Goal: Communication & Community: Answer question/provide support

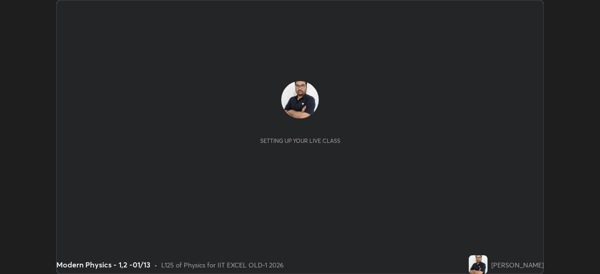
scroll to position [274, 599]
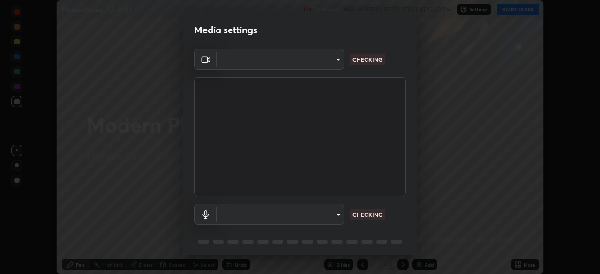
type input "a2c9e0304fea7a197325265949ed38064ec23766b16e4a4df4757bcf8ee53c87"
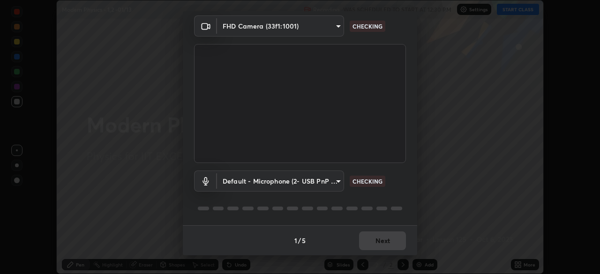
click at [385, 231] on div "1 / 5 Next" at bounding box center [300, 240] width 234 height 30
click at [387, 241] on div "1 / 5 Next" at bounding box center [300, 240] width 234 height 30
click at [391, 242] on div "1 / 5 Next" at bounding box center [300, 240] width 234 height 30
click at [390, 243] on div "1 / 5 Next" at bounding box center [300, 240] width 234 height 30
click at [391, 246] on div "1 / 5 Next" at bounding box center [300, 240] width 234 height 30
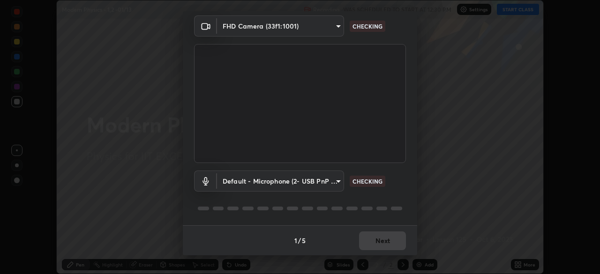
click at [395, 245] on div "1 / 5 Next" at bounding box center [300, 240] width 234 height 30
click at [397, 247] on div "1 / 5 Next" at bounding box center [300, 240] width 234 height 30
click at [398, 246] on div "1 / 5 Next" at bounding box center [300, 240] width 234 height 30
click at [400, 248] on div "1 / 5 Next" at bounding box center [300, 240] width 234 height 30
click at [240, 180] on body "Erase all Modern Physics - 1,2 -01/13 Recording WAS SCHEDULED TO START AT 12:30…" at bounding box center [300, 137] width 600 height 274
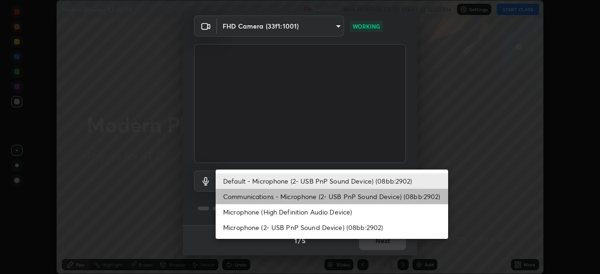
click at [235, 198] on li "Communications - Microphone (2- USB PnP Sound Device) (08bb:2902)" at bounding box center [331, 196] width 232 height 15
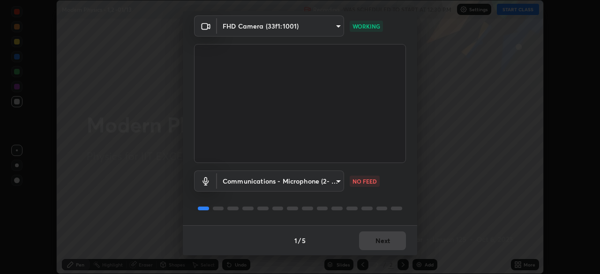
click at [231, 184] on body "Erase all Modern Physics - 1,2 -01/13 Recording WAS SCHEDULED TO START AT 12:30…" at bounding box center [300, 137] width 600 height 274
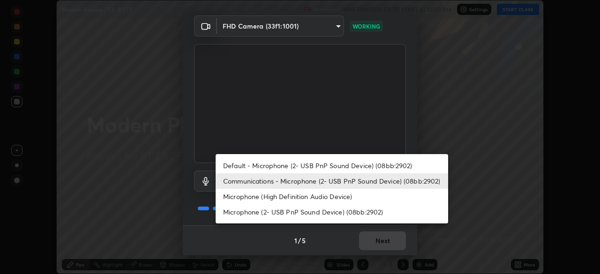
click at [237, 168] on li "Default - Microphone (2- USB PnP Sound Device) (08bb:2902)" at bounding box center [331, 165] width 232 height 15
type input "default"
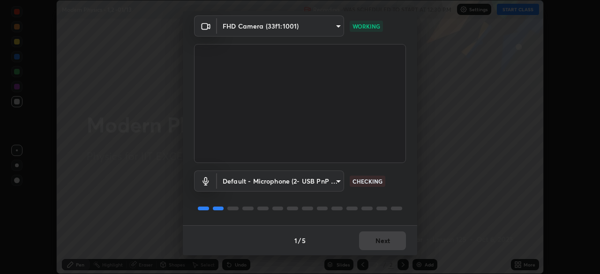
click at [363, 241] on div "1 / 5 Next" at bounding box center [300, 240] width 234 height 30
click at [369, 245] on div "1 / 5 Next" at bounding box center [300, 240] width 234 height 30
click at [371, 244] on div "1 / 5 Next" at bounding box center [300, 240] width 234 height 30
click at [371, 246] on div "1 / 5 Next" at bounding box center [300, 240] width 234 height 30
click at [372, 247] on div "1 / 5 Next" at bounding box center [300, 240] width 234 height 30
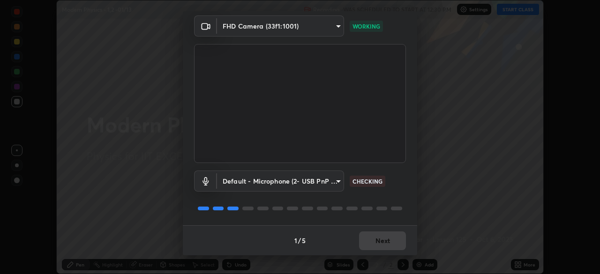
click at [375, 248] on div "1 / 5 Next" at bounding box center [300, 240] width 234 height 30
click at [380, 245] on div "1 / 5 Next" at bounding box center [300, 240] width 234 height 30
click at [385, 244] on div "1 / 5 Next" at bounding box center [300, 240] width 234 height 30
click at [386, 240] on div "1 / 5 Next" at bounding box center [300, 240] width 234 height 30
click at [386, 242] on div "1 / 5 Next" at bounding box center [300, 240] width 234 height 30
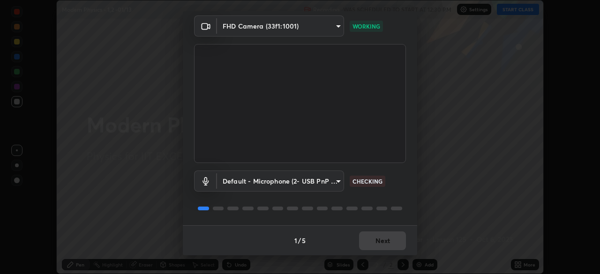
click at [387, 241] on div "1 / 5 Next" at bounding box center [300, 240] width 234 height 30
click at [392, 243] on div "1 / 5 Next" at bounding box center [300, 240] width 234 height 30
click at [393, 245] on div "1 / 5 Next" at bounding box center [300, 240] width 234 height 30
click at [396, 245] on div "1 / 5 Next" at bounding box center [300, 240] width 234 height 30
click at [400, 243] on div "1 / 5 Next" at bounding box center [300, 240] width 234 height 30
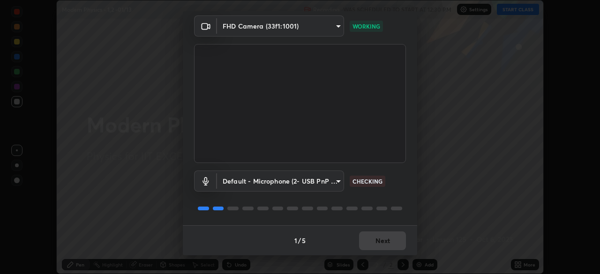
click at [397, 243] on div "1 / 5 Next" at bounding box center [300, 240] width 234 height 30
click at [400, 239] on div "1 / 5 Next" at bounding box center [300, 240] width 234 height 30
click at [396, 241] on div "1 / 5 Next" at bounding box center [300, 240] width 234 height 30
click at [396, 242] on div "1 / 5 Next" at bounding box center [300, 240] width 234 height 30
click at [396, 245] on div "1 / 5 Next" at bounding box center [300, 240] width 234 height 30
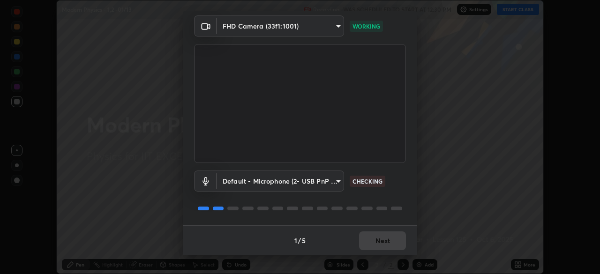
click at [396, 244] on div "1 / 5 Next" at bounding box center [300, 240] width 234 height 30
click at [396, 242] on div "1 / 5 Next" at bounding box center [300, 240] width 234 height 30
click at [398, 241] on div "1 / 5 Next" at bounding box center [300, 240] width 234 height 30
click at [399, 242] on div "1 / 5 Next" at bounding box center [300, 240] width 234 height 30
click at [399, 243] on div "1 / 5 Next" at bounding box center [300, 240] width 234 height 30
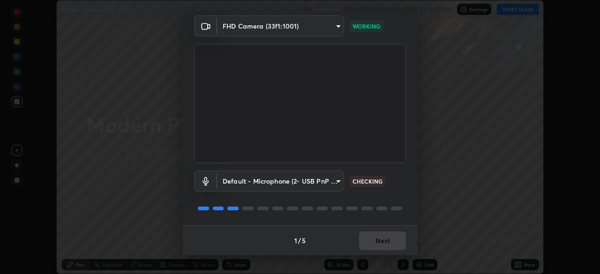
click at [397, 244] on div "1 / 5 Next" at bounding box center [300, 240] width 234 height 30
click at [395, 245] on div "1 / 5 Next" at bounding box center [300, 240] width 234 height 30
click at [391, 245] on div "1 / 5 Next" at bounding box center [300, 240] width 234 height 30
click at [390, 244] on button "Next" at bounding box center [382, 240] width 47 height 19
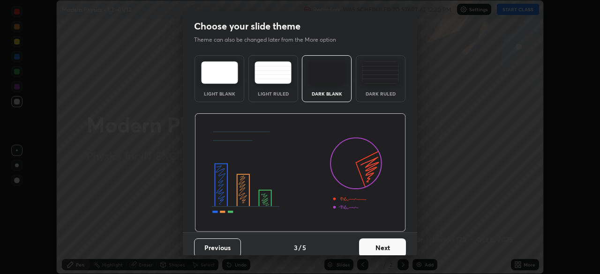
click at [394, 243] on button "Next" at bounding box center [382, 247] width 47 height 19
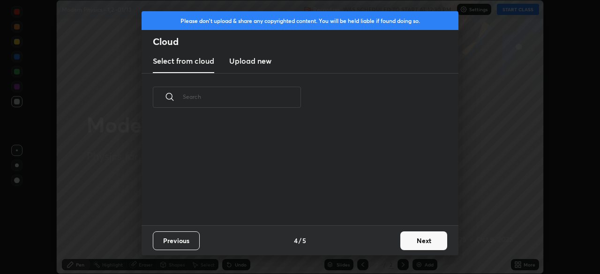
click at [402, 244] on button "Next" at bounding box center [423, 240] width 47 height 19
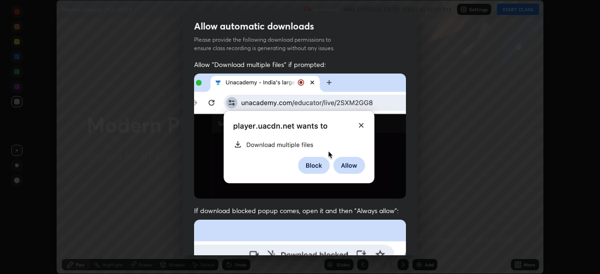
click at [403, 243] on div "Allow "Download multiple files" if prompted: If download blocked popup comes, o…" at bounding box center [300, 257] width 234 height 394
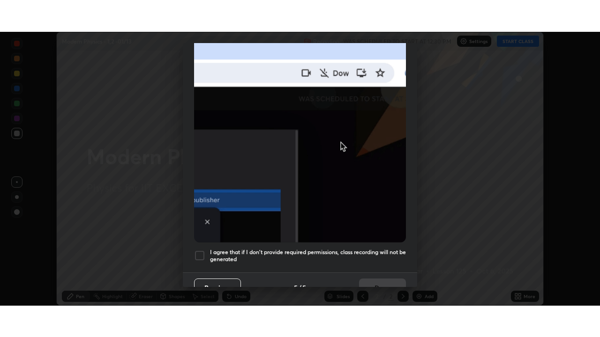
scroll to position [224, 0]
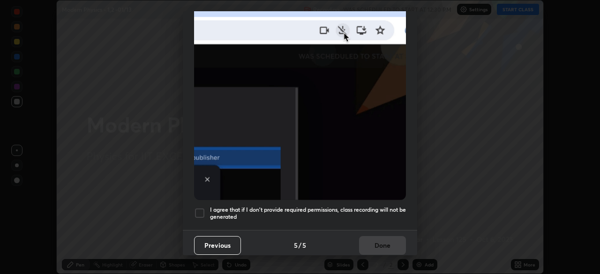
click at [198, 208] on div at bounding box center [199, 213] width 11 height 11
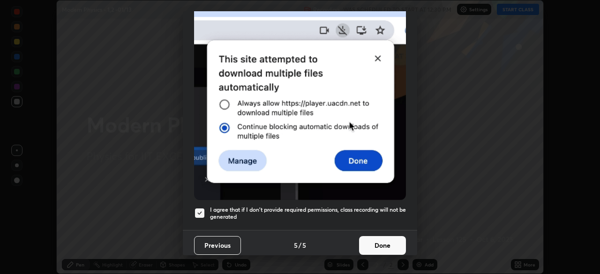
click at [361, 237] on button "Done" at bounding box center [382, 245] width 47 height 19
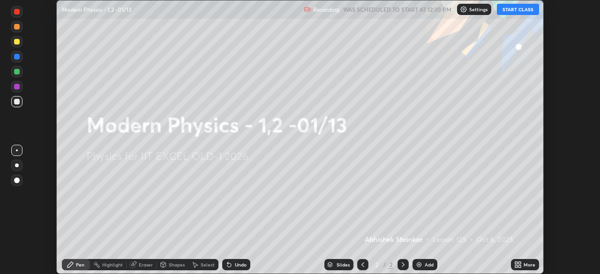
click at [516, 266] on icon at bounding box center [516, 266] width 2 height 2
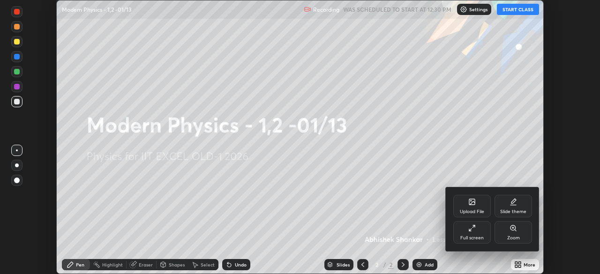
click at [472, 230] on icon at bounding box center [471, 227] width 7 height 7
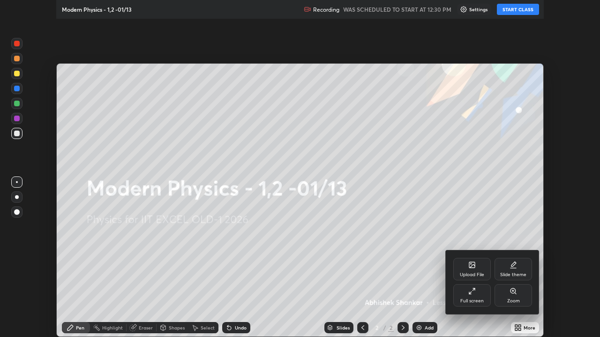
scroll to position [337, 600]
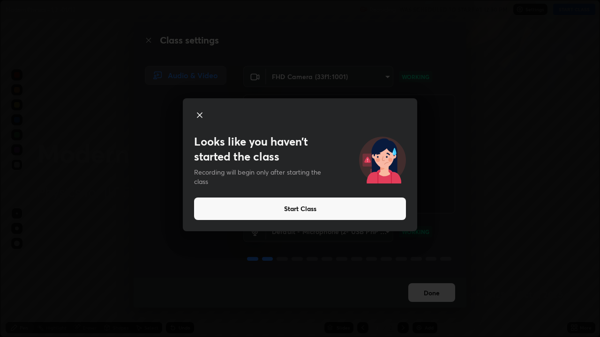
click at [369, 209] on button "Start Class" at bounding box center [300, 209] width 212 height 22
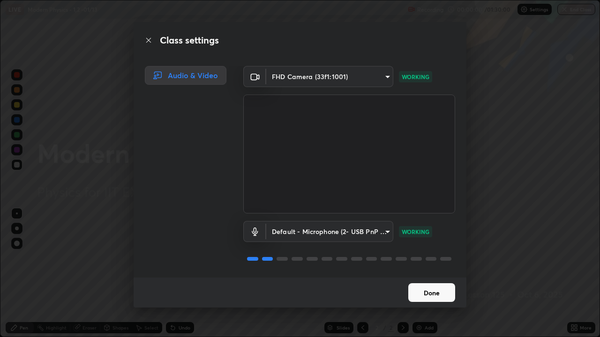
click at [361, 208] on video at bounding box center [349, 154] width 212 height 119
click at [434, 274] on button "Done" at bounding box center [431, 292] width 47 height 19
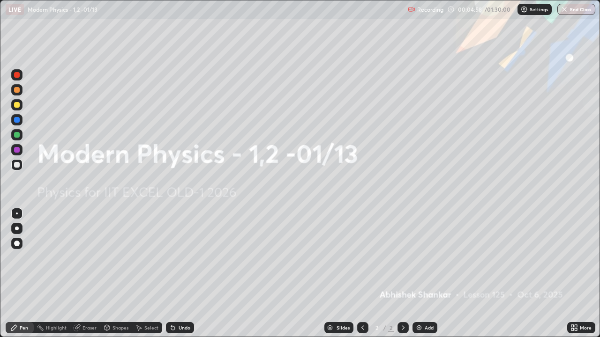
click at [425, 274] on div "Add" at bounding box center [428, 328] width 9 height 5
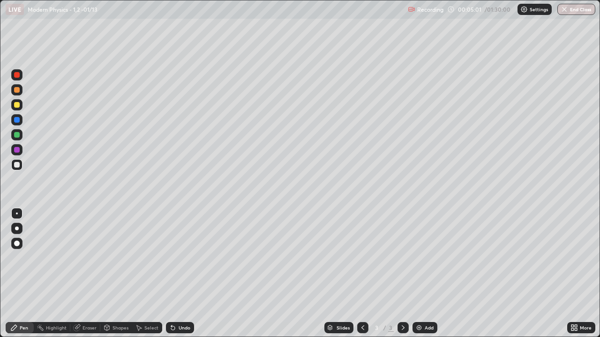
click at [17, 105] on div at bounding box center [17, 105] width 6 height 6
click at [22, 167] on div at bounding box center [16, 164] width 11 height 11
click at [21, 167] on div at bounding box center [16, 164] width 11 height 11
click at [17, 105] on div at bounding box center [17, 105] width 6 height 6
click at [179, 274] on div "Undo" at bounding box center [184, 328] width 12 height 5
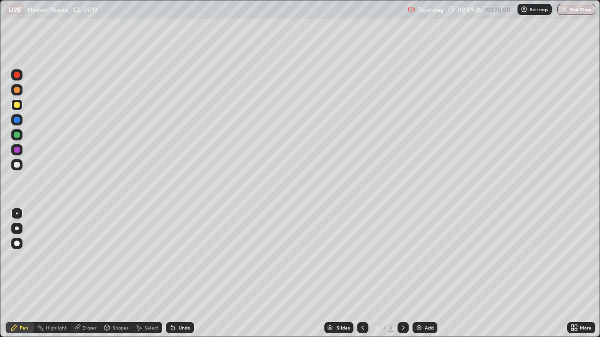
click at [180, 274] on div "Undo" at bounding box center [184, 328] width 12 height 5
click at [176, 274] on div "Undo" at bounding box center [180, 327] width 28 height 11
click at [179, 274] on div "Undo" at bounding box center [184, 328] width 12 height 5
click at [119, 274] on div "Shapes" at bounding box center [120, 328] width 16 height 5
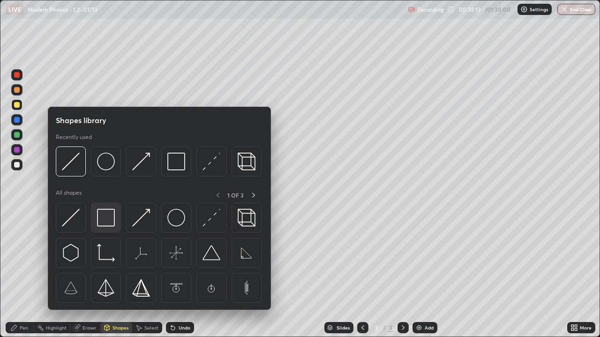
click at [108, 221] on img at bounding box center [106, 218] width 18 height 18
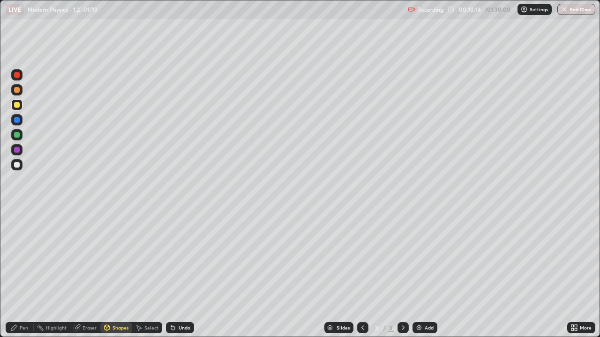
click at [20, 168] on div at bounding box center [16, 164] width 11 height 11
click at [30, 274] on div "Pen" at bounding box center [20, 327] width 28 height 11
click at [17, 164] on div at bounding box center [17, 165] width 6 height 6
click at [15, 104] on div at bounding box center [17, 105] width 6 height 6
click at [28, 274] on div "Pen" at bounding box center [20, 327] width 28 height 11
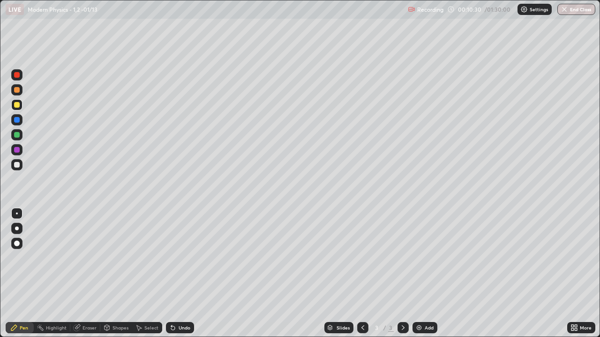
click at [183, 274] on div "Undo" at bounding box center [184, 328] width 12 height 5
click at [188, 274] on div "Undo" at bounding box center [184, 328] width 12 height 5
click at [420, 274] on img at bounding box center [418, 327] width 7 height 7
click at [21, 164] on div at bounding box center [16, 164] width 11 height 11
click at [175, 274] on icon at bounding box center [172, 327] width 7 height 7
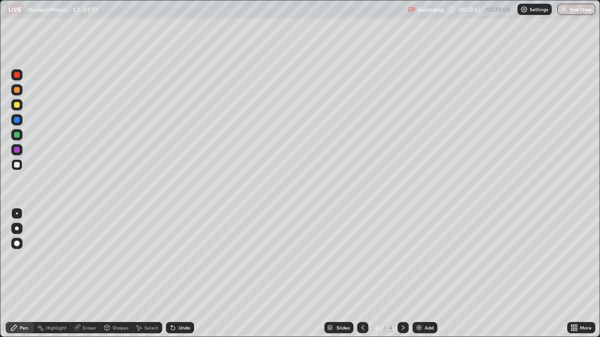
click at [19, 106] on div at bounding box center [17, 105] width 6 height 6
click at [181, 274] on div "Undo" at bounding box center [184, 328] width 12 height 5
click at [17, 168] on div at bounding box center [16, 164] width 11 height 11
click at [181, 274] on div "Undo" at bounding box center [184, 328] width 12 height 5
click at [21, 109] on div at bounding box center [16, 104] width 11 height 11
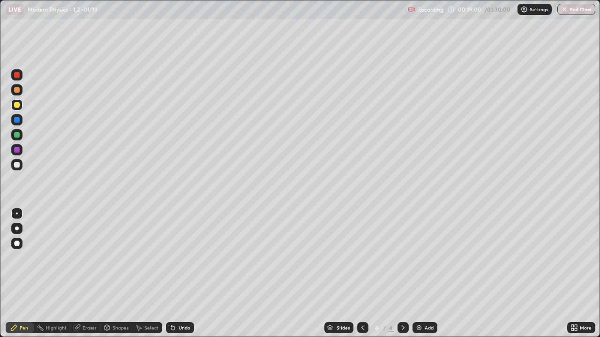
click at [418, 274] on img at bounding box center [418, 327] width 7 height 7
click at [19, 164] on div at bounding box center [17, 165] width 6 height 6
click at [17, 105] on div at bounding box center [17, 105] width 6 height 6
click at [362, 274] on icon at bounding box center [362, 327] width 7 height 7
click at [407, 274] on div at bounding box center [402, 327] width 11 height 11
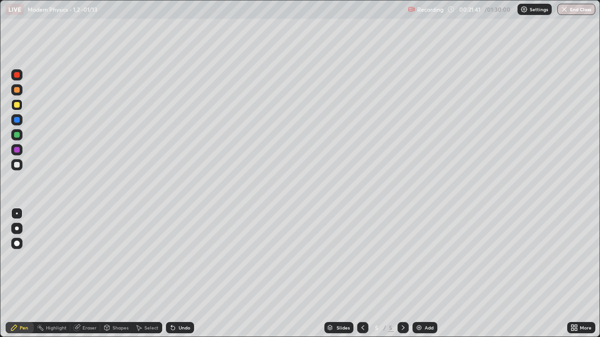
click at [19, 107] on div at bounding box center [16, 104] width 11 height 11
click at [18, 165] on div at bounding box center [17, 165] width 6 height 6
click at [175, 274] on div "Undo" at bounding box center [180, 327] width 28 height 11
click at [147, 274] on div "Select" at bounding box center [147, 327] width 30 height 11
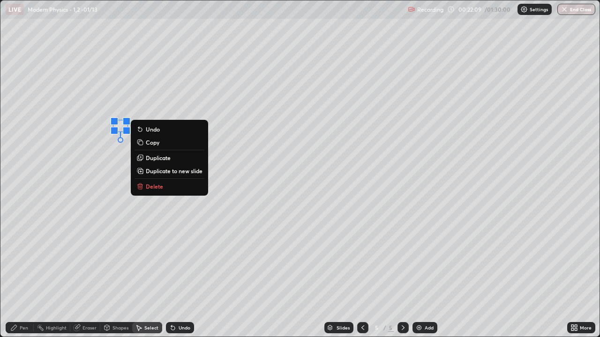
click at [25, 274] on div "Pen" at bounding box center [24, 328] width 8 height 5
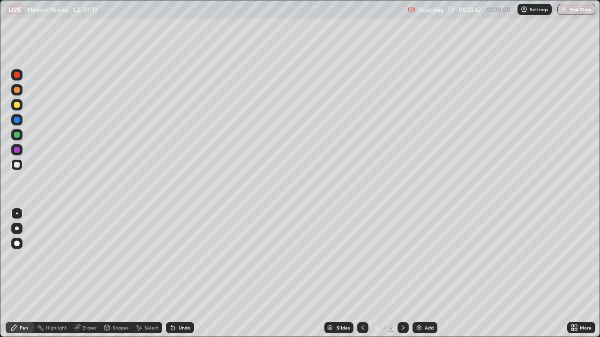
click at [183, 274] on div "Undo" at bounding box center [184, 328] width 12 height 5
click at [179, 274] on div "Undo" at bounding box center [184, 328] width 12 height 5
click at [17, 122] on div at bounding box center [17, 120] width 6 height 6
click at [20, 167] on div at bounding box center [16, 164] width 11 height 11
click at [18, 106] on div at bounding box center [17, 105] width 6 height 6
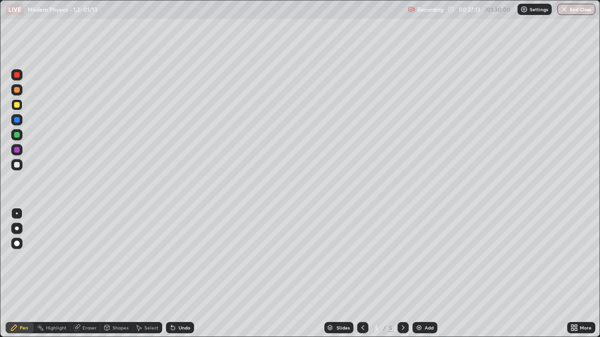
click at [420, 274] on img at bounding box center [418, 327] width 7 height 7
click at [17, 105] on div at bounding box center [17, 105] width 6 height 6
click at [17, 165] on div at bounding box center [17, 165] width 6 height 6
click at [187, 274] on div "Undo" at bounding box center [180, 327] width 28 height 11
click at [189, 274] on div "Undo" at bounding box center [180, 327] width 28 height 11
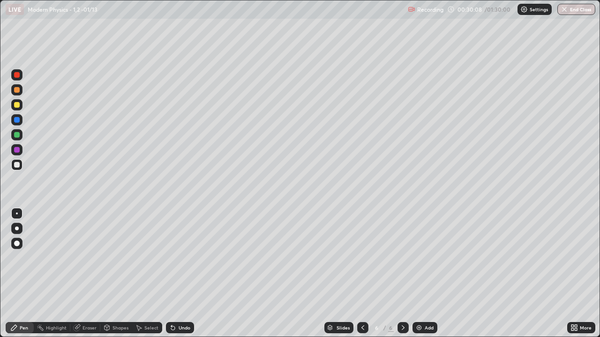
click at [118, 274] on div "Shapes" at bounding box center [120, 328] width 16 height 5
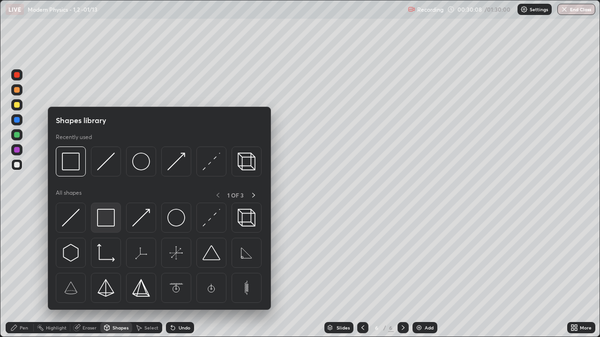
click at [110, 225] on img at bounding box center [106, 218] width 18 height 18
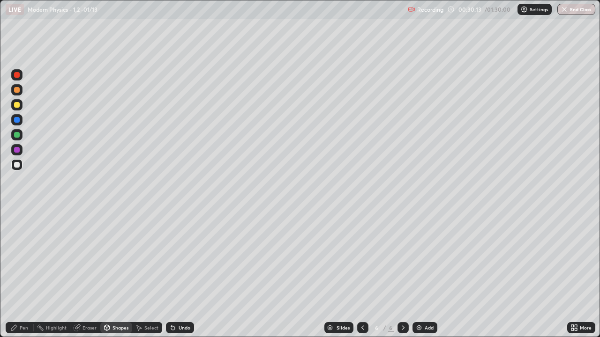
click at [24, 274] on div "Pen" at bounding box center [24, 328] width 8 height 5
click at [15, 103] on div at bounding box center [17, 105] width 6 height 6
click at [21, 168] on div at bounding box center [16, 164] width 11 height 11
click at [17, 105] on div at bounding box center [17, 105] width 6 height 6
click at [181, 274] on div "Undo" at bounding box center [184, 328] width 12 height 5
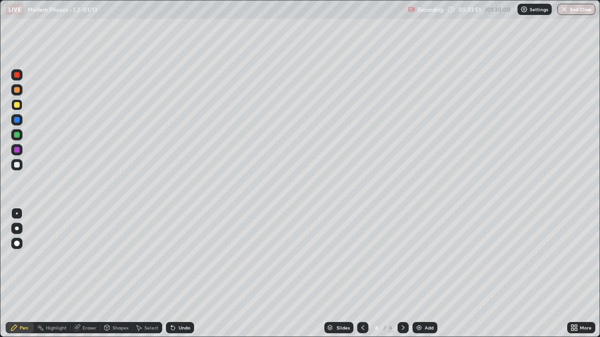
click at [182, 274] on div "Undo" at bounding box center [184, 328] width 12 height 5
click at [178, 274] on div "Undo" at bounding box center [184, 328] width 12 height 5
click at [428, 274] on div "Add" at bounding box center [428, 328] width 9 height 5
click at [175, 274] on icon at bounding box center [172, 327] width 7 height 7
click at [177, 274] on div "Undo" at bounding box center [180, 327] width 28 height 11
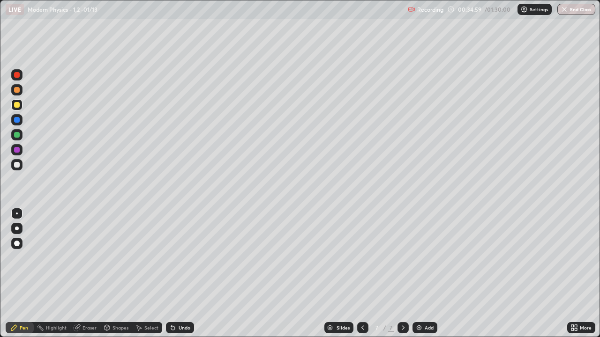
click at [179, 274] on div "Undo" at bounding box center [180, 327] width 28 height 11
click at [180, 274] on div "Undo" at bounding box center [180, 327] width 28 height 11
click at [182, 274] on div "Undo" at bounding box center [180, 327] width 28 height 11
click at [184, 274] on div "Undo" at bounding box center [184, 328] width 12 height 5
click at [185, 274] on div "Undo" at bounding box center [184, 328] width 12 height 5
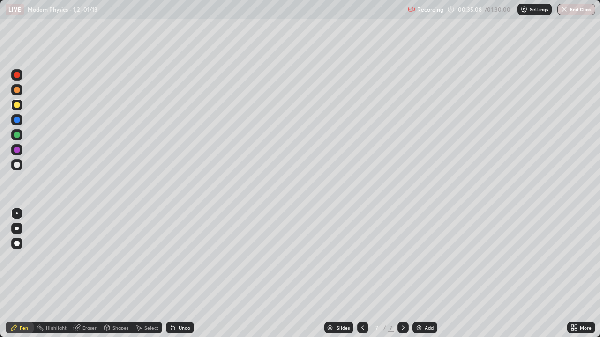
click at [185, 274] on div "Undo" at bounding box center [184, 328] width 12 height 5
click at [19, 167] on div at bounding box center [17, 165] width 6 height 6
click at [181, 274] on div "Undo" at bounding box center [180, 327] width 28 height 11
click at [183, 274] on div "Undo" at bounding box center [180, 327] width 28 height 11
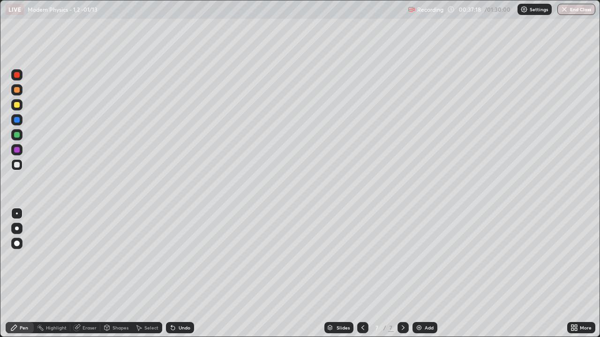
click at [19, 106] on div at bounding box center [17, 105] width 6 height 6
click at [178, 274] on div "Undo" at bounding box center [184, 328] width 12 height 5
click at [117, 274] on div "Shapes" at bounding box center [120, 328] width 16 height 5
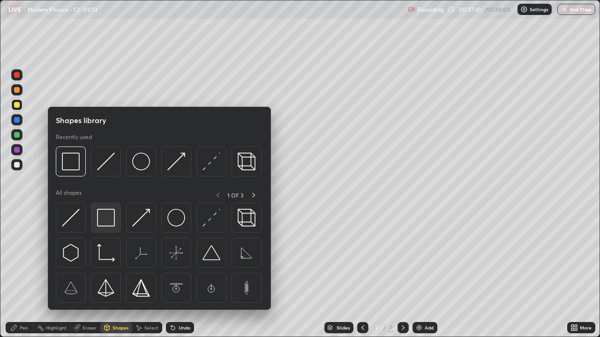
click at [110, 220] on img at bounding box center [106, 218] width 18 height 18
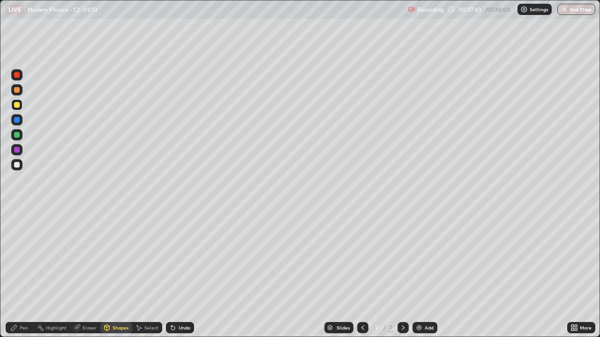
click at [28, 274] on div "Pen" at bounding box center [24, 328] width 8 height 5
click at [119, 274] on div "Shapes" at bounding box center [120, 328] width 16 height 5
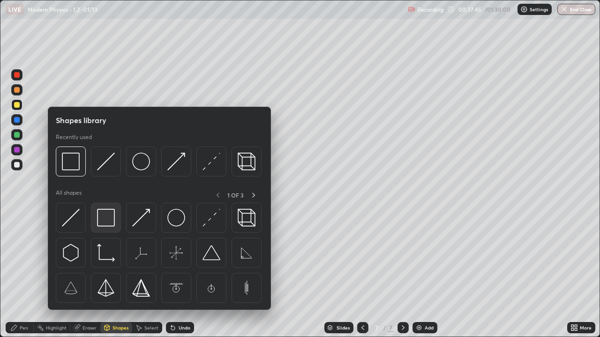
click at [111, 226] on img at bounding box center [106, 218] width 18 height 18
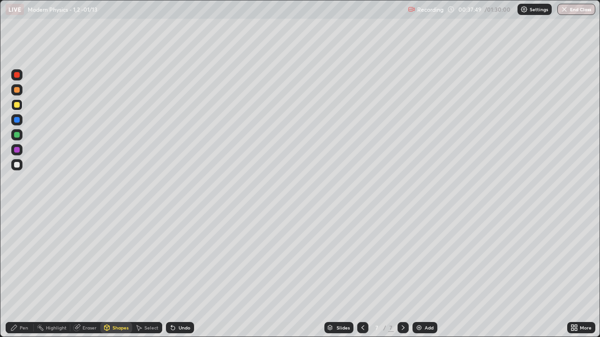
click at [27, 274] on div "Pen" at bounding box center [24, 328] width 8 height 5
click at [17, 162] on div at bounding box center [17, 165] width 6 height 6
click at [18, 169] on div at bounding box center [16, 164] width 11 height 11
click at [82, 274] on div "Eraser" at bounding box center [89, 328] width 14 height 5
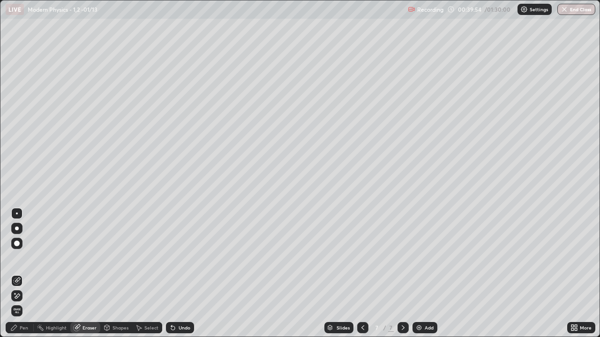
click at [20, 274] on div "Pen" at bounding box center [24, 328] width 8 height 5
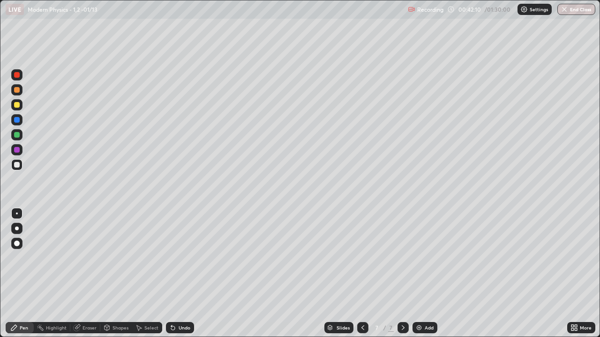
click at [424, 274] on div "Add" at bounding box center [428, 328] width 9 height 5
click at [20, 99] on div at bounding box center [16, 104] width 11 height 15
click at [114, 274] on div "Shapes" at bounding box center [120, 328] width 16 height 5
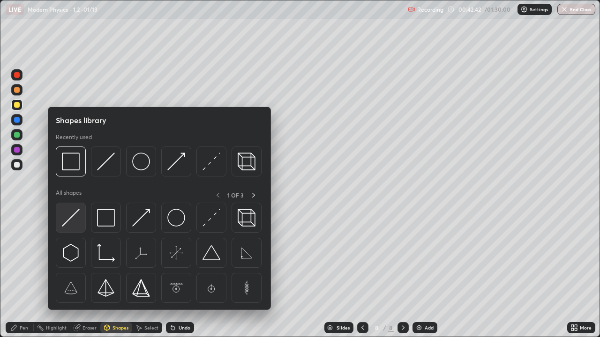
click at [77, 227] on img at bounding box center [71, 218] width 18 height 18
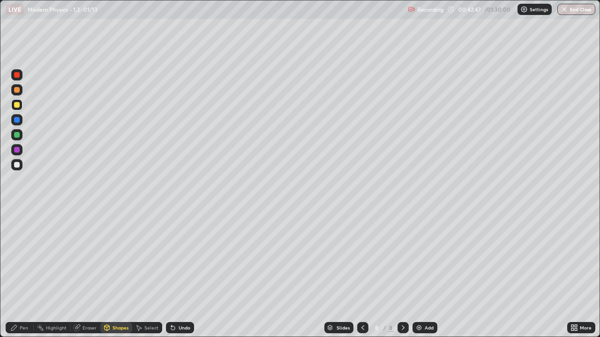
click at [30, 274] on div "Pen" at bounding box center [20, 327] width 28 height 11
click at [18, 164] on div at bounding box center [17, 165] width 6 height 6
click at [18, 106] on div at bounding box center [17, 105] width 6 height 6
click at [181, 274] on div "Undo" at bounding box center [184, 328] width 12 height 5
click at [19, 166] on div at bounding box center [17, 165] width 6 height 6
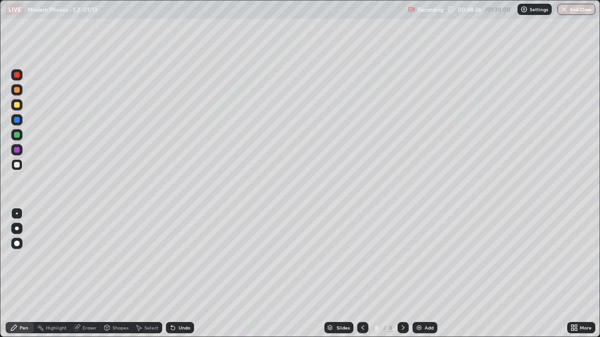
click at [427, 274] on div "Add" at bounding box center [428, 328] width 9 height 5
click at [17, 164] on div at bounding box center [17, 165] width 6 height 6
click at [362, 274] on icon at bounding box center [362, 327] width 7 height 7
click at [402, 274] on icon at bounding box center [402, 327] width 7 height 7
click at [17, 104] on div at bounding box center [17, 105] width 6 height 6
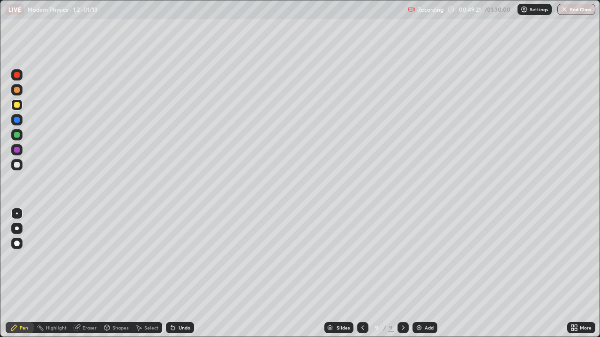
click at [17, 164] on div at bounding box center [17, 165] width 6 height 6
click at [182, 274] on div "Undo" at bounding box center [184, 328] width 12 height 5
click at [180, 274] on div "Undo" at bounding box center [184, 328] width 12 height 5
click at [173, 274] on icon at bounding box center [173, 328] width 4 height 4
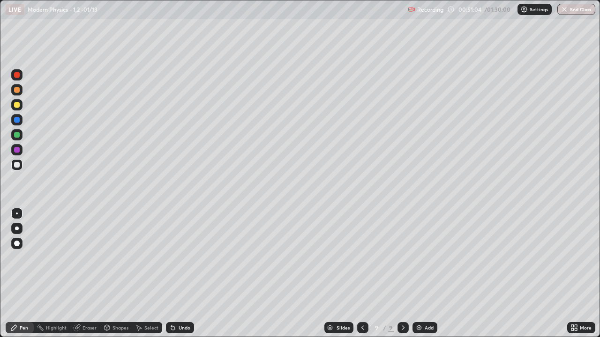
click at [179, 274] on div "Undo" at bounding box center [180, 327] width 28 height 11
click at [183, 274] on div "Undo" at bounding box center [180, 327] width 28 height 11
click at [179, 274] on div "Undo" at bounding box center [180, 327] width 28 height 11
click at [421, 274] on img at bounding box center [418, 327] width 7 height 7
click at [22, 109] on div at bounding box center [16, 104] width 11 height 15
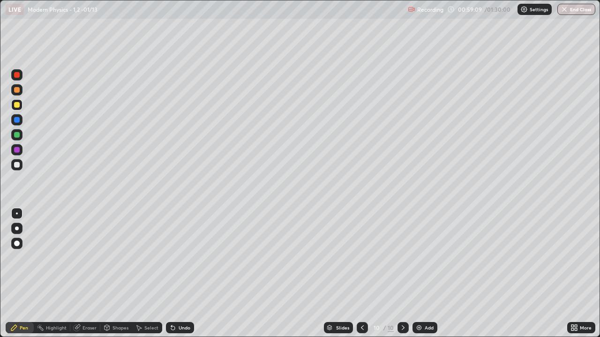
click at [22, 165] on div at bounding box center [16, 164] width 11 height 11
click at [17, 135] on div at bounding box center [17, 135] width 6 height 6
click at [174, 274] on icon at bounding box center [172, 327] width 7 height 7
click at [19, 163] on div at bounding box center [17, 165] width 6 height 6
click at [180, 274] on div "Undo" at bounding box center [184, 328] width 12 height 5
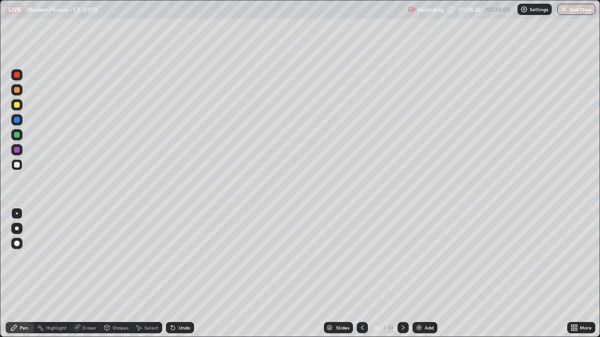
click at [424, 274] on div "Add" at bounding box center [428, 328] width 9 height 5
click at [18, 106] on div at bounding box center [17, 105] width 6 height 6
click at [87, 274] on div "Eraser" at bounding box center [85, 327] width 30 height 11
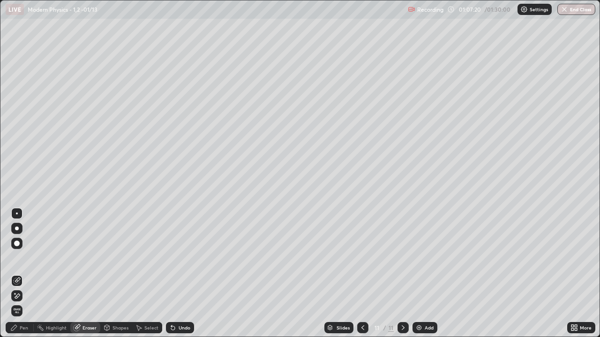
click at [23, 274] on div "Pen" at bounding box center [24, 328] width 8 height 5
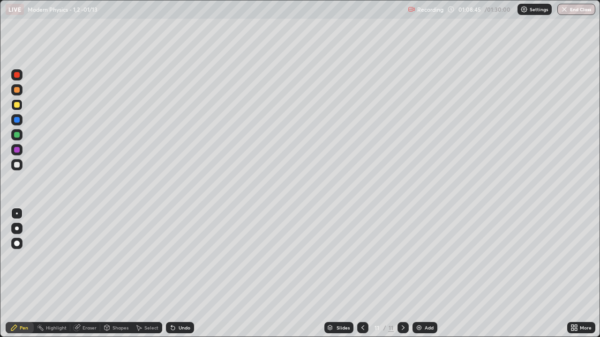
click at [188, 274] on div "Undo" at bounding box center [184, 328] width 12 height 5
click at [175, 274] on icon at bounding box center [172, 327] width 7 height 7
click at [17, 165] on div at bounding box center [17, 165] width 6 height 6
click at [185, 274] on div "Undo" at bounding box center [184, 328] width 12 height 5
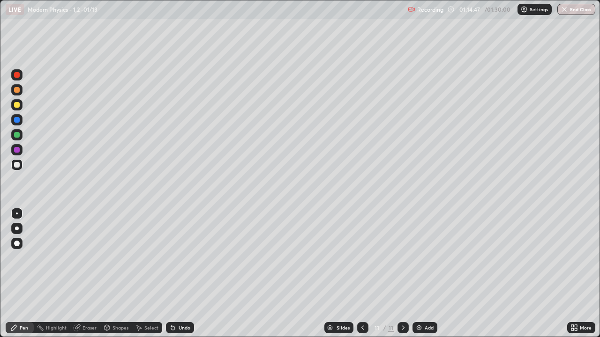
click at [182, 274] on div "Undo" at bounding box center [184, 328] width 12 height 5
click at [422, 274] on div "Add" at bounding box center [424, 327] width 25 height 11
click at [174, 274] on icon at bounding box center [172, 327] width 7 height 7
click at [181, 274] on div "Undo" at bounding box center [184, 328] width 12 height 5
click at [17, 110] on div at bounding box center [16, 104] width 11 height 11
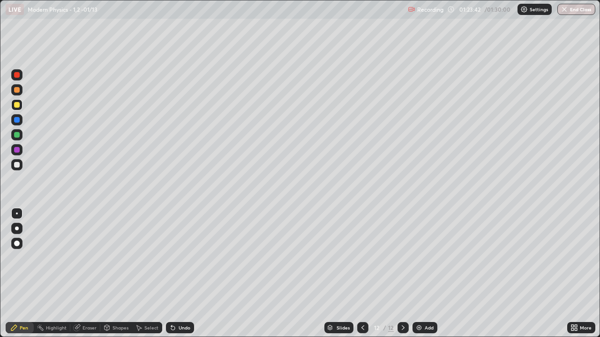
click at [153, 274] on div "Select" at bounding box center [151, 328] width 14 height 5
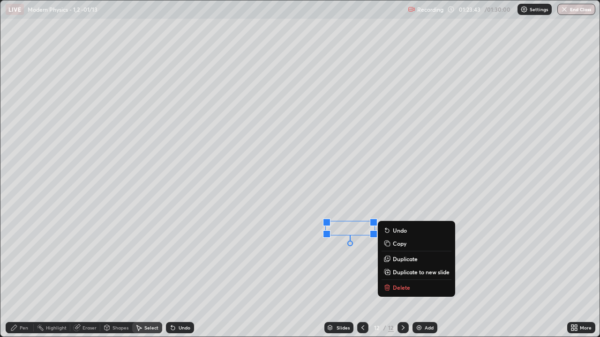
click at [396, 274] on p "Delete" at bounding box center [401, 287] width 17 height 7
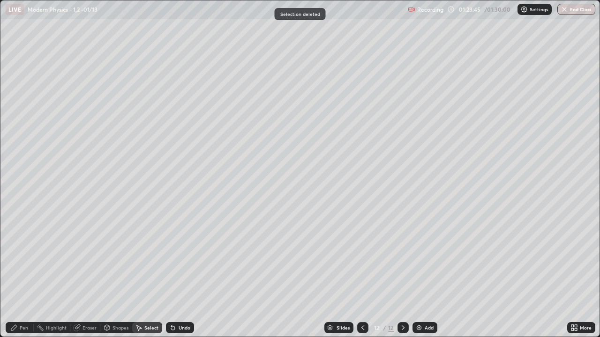
click at [25, 274] on div "Pen" at bounding box center [20, 327] width 28 height 11
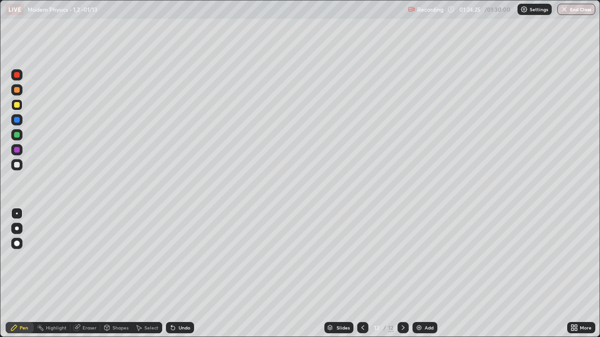
click at [568, 12] on button "End Class" at bounding box center [576, 9] width 38 height 11
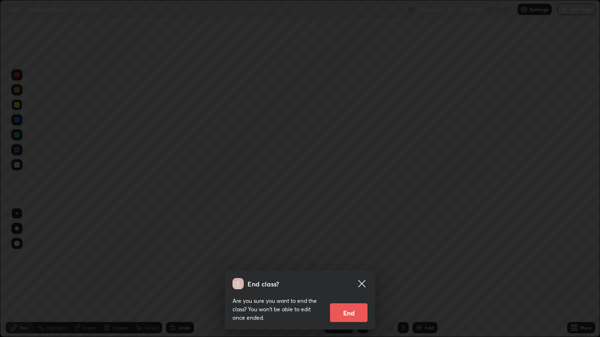
click at [351, 274] on button "End" at bounding box center [348, 313] width 37 height 19
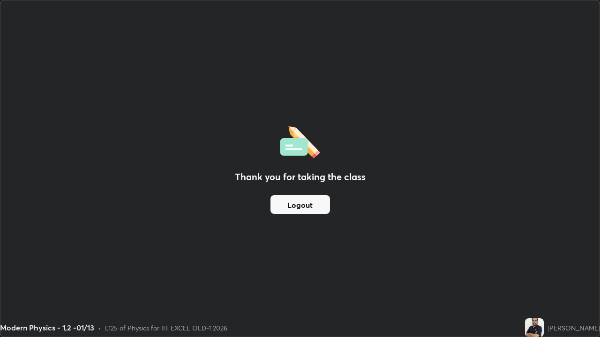
click at [309, 201] on button "Logout" at bounding box center [299, 204] width 59 height 19
